Goal: Find specific page/section: Find specific page/section

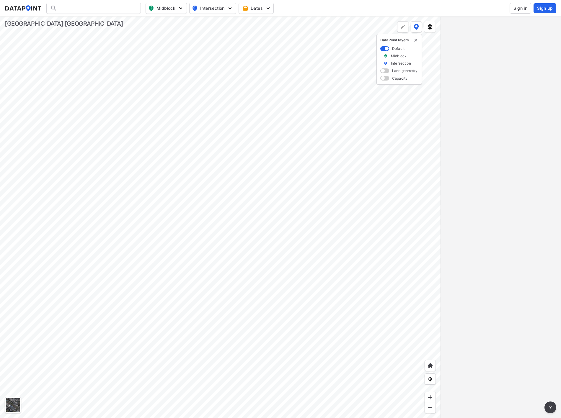
click at [522, 7] on span "Sign in" at bounding box center [520, 8] width 14 height 6
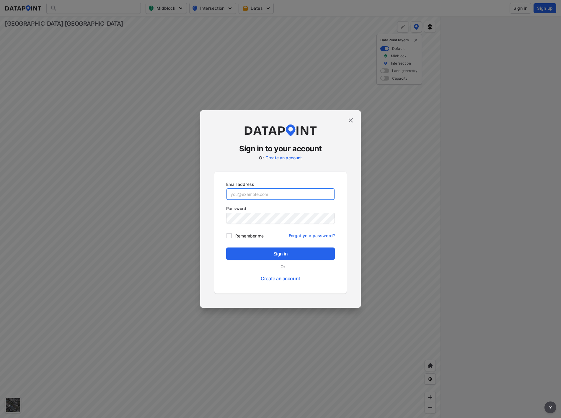
type input "Acaldwell@Volusia.org"
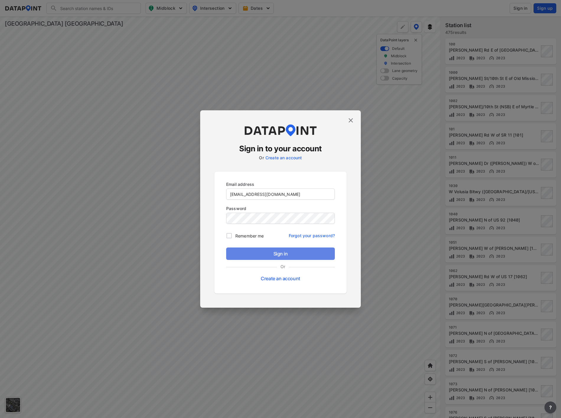
click at [275, 251] on span "Sign in" at bounding box center [280, 253] width 99 height 7
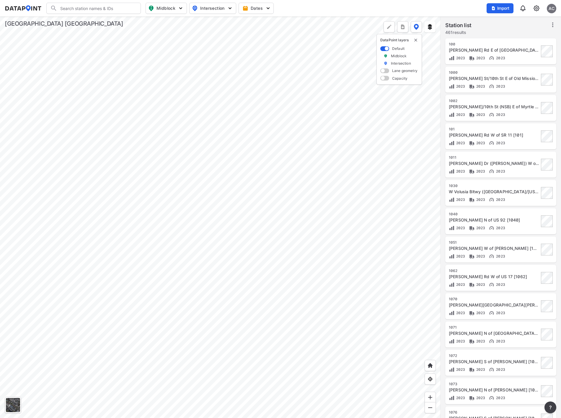
click at [93, 8] on input "Search" at bounding box center [97, 8] width 80 height 9
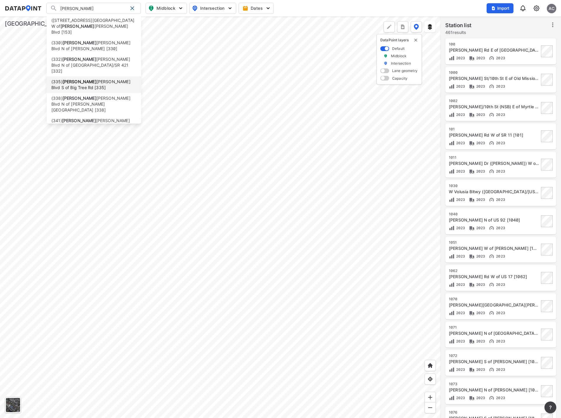
click at [101, 76] on li "(335) Clyde Morris Blvd S of Big Tree Rd [335]" at bounding box center [94, 84] width 94 height 17
type input "(335) Clyde Morris Blvd S of Big Tree Rd [335]"
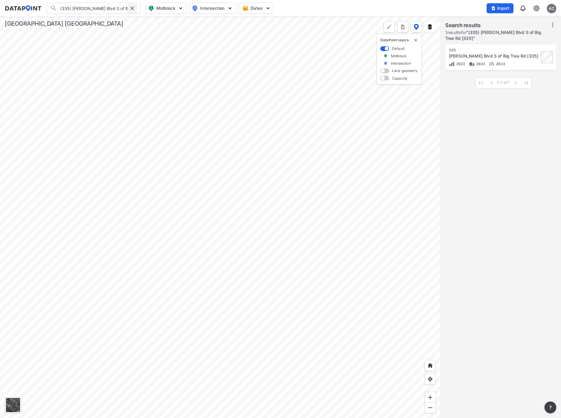
click at [133, 9] on span at bounding box center [132, 8] width 5 height 5
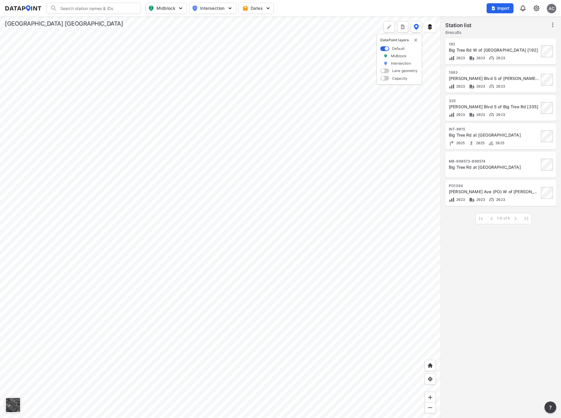
click at [291, 191] on div at bounding box center [220, 218] width 440 height 402
click at [290, 183] on div at bounding box center [220, 218] width 440 height 402
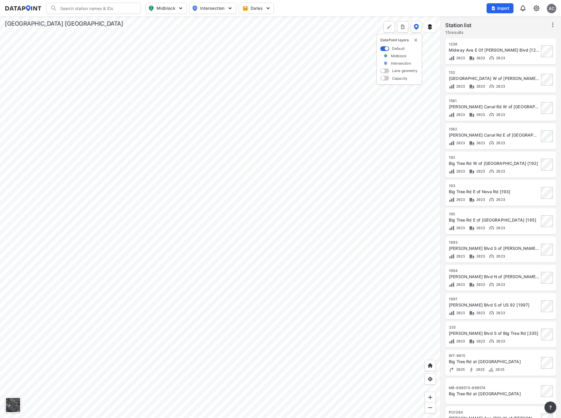
click at [293, 86] on div at bounding box center [220, 218] width 440 height 402
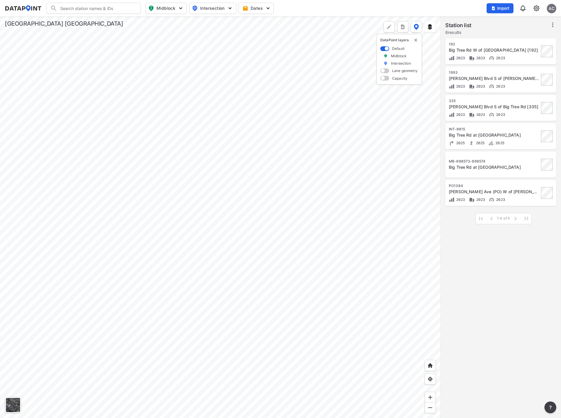
click at [278, 134] on div at bounding box center [220, 218] width 440 height 402
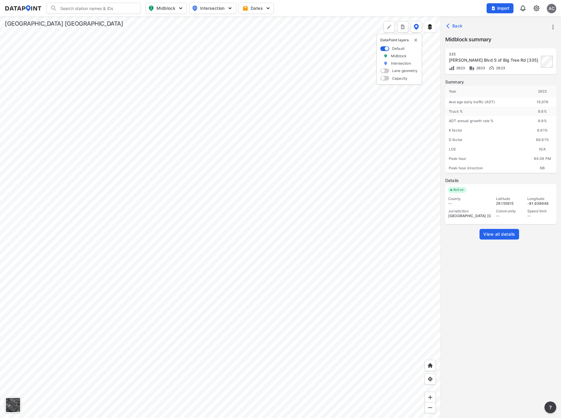
click at [282, 163] on div at bounding box center [220, 218] width 440 height 402
click at [502, 236] on span "View all details" at bounding box center [499, 234] width 32 height 6
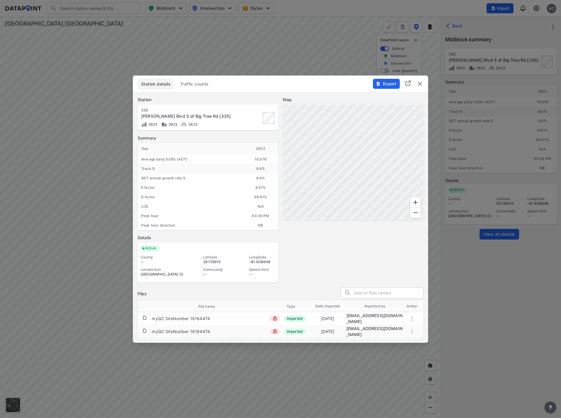
drag, startPoint x: 421, startPoint y: 85, endPoint x: 416, endPoint y: 83, distance: 5.4
click at [421, 85] on img "delete" at bounding box center [419, 83] width 7 height 7
